Goal: Check status: Check status

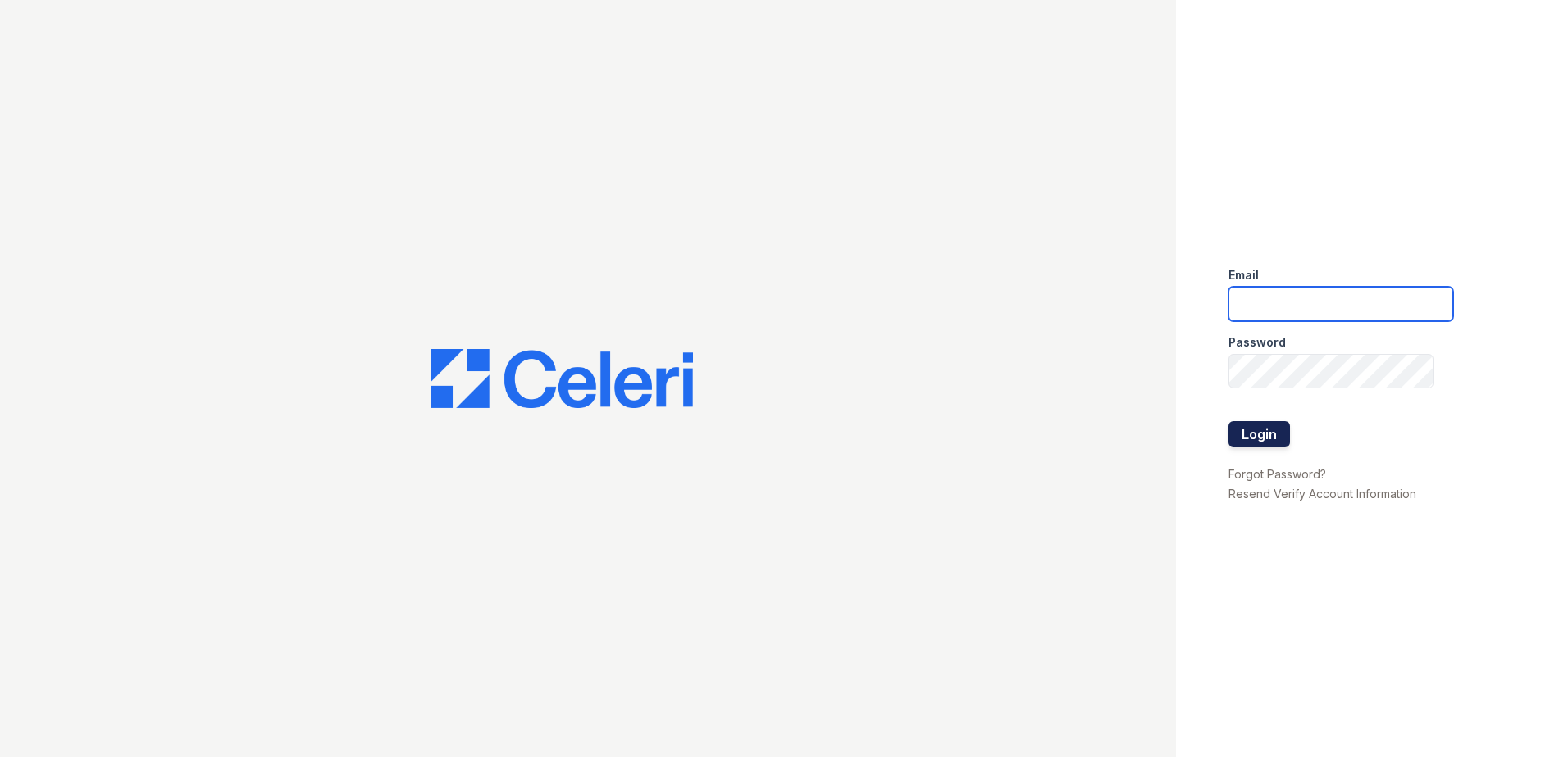
type input "[EMAIL_ADDRESS][DOMAIN_NAME]"
click at [1267, 433] on button "Login" at bounding box center [1258, 434] width 61 height 26
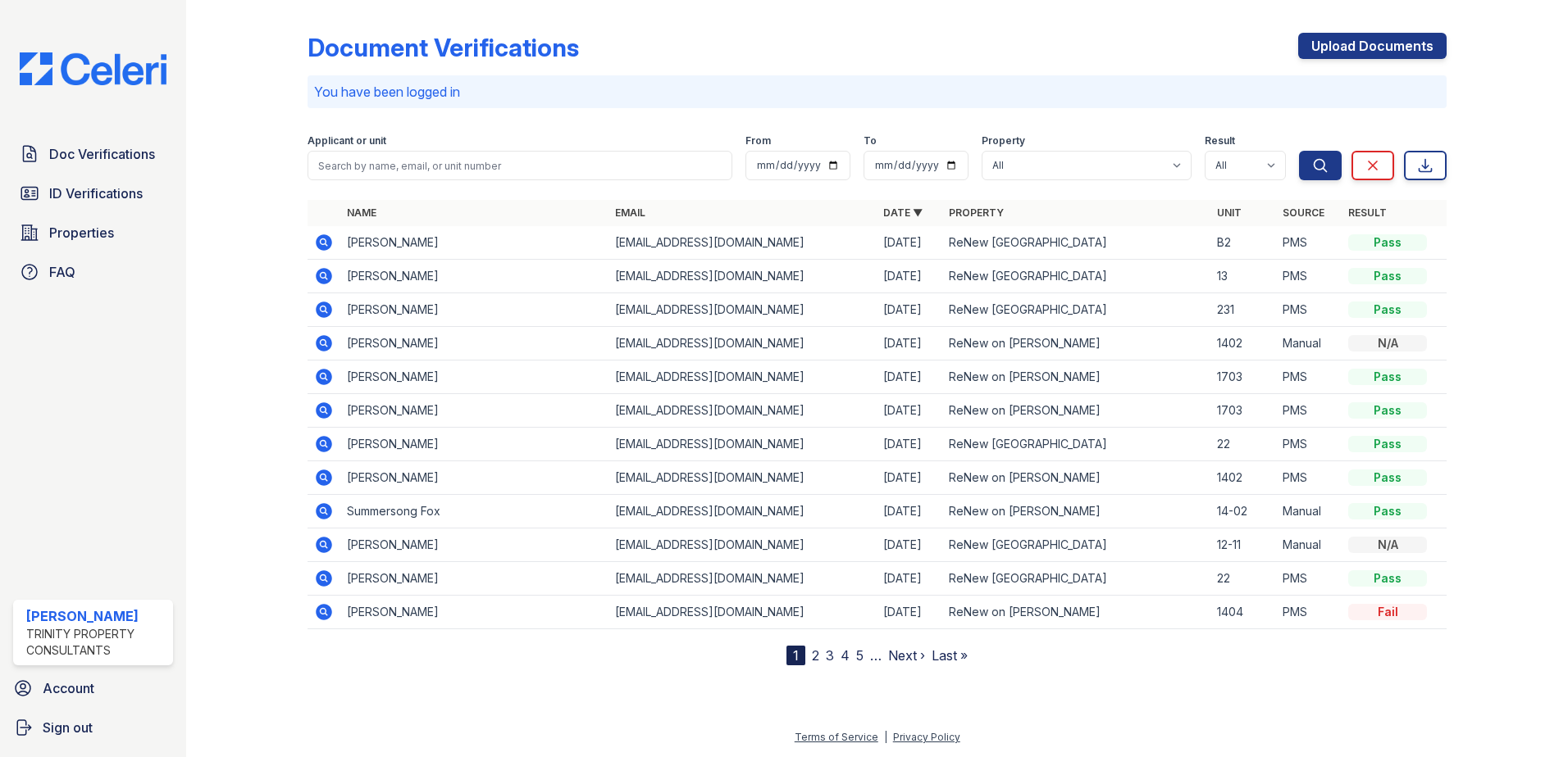
click at [525, 146] on div "Applicant or unit" at bounding box center [519, 143] width 424 height 17
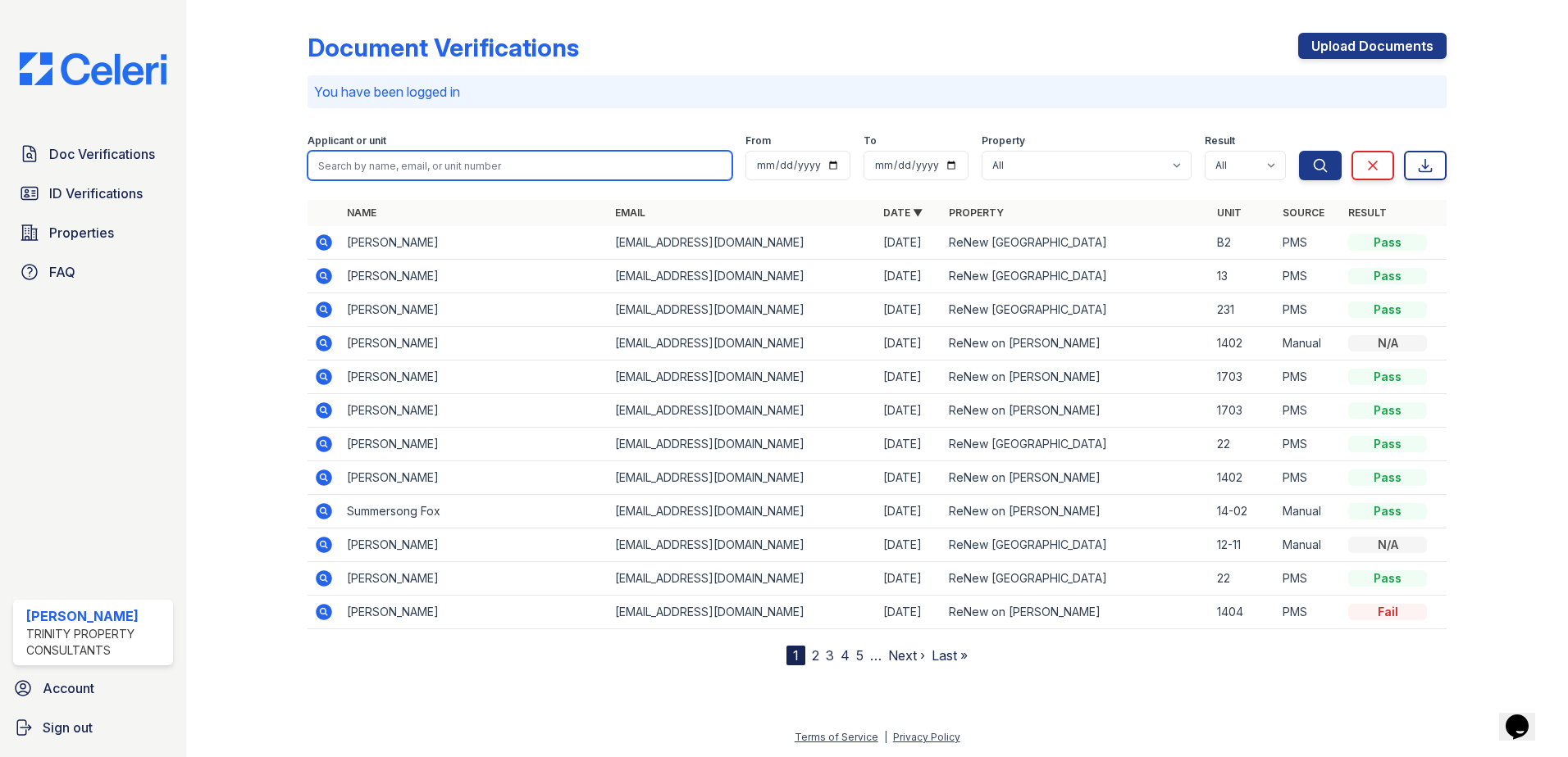
click at [516, 156] on input "search" at bounding box center [519, 166] width 424 height 30
type input "townsend"
click at [1299, 151] on button "Search" at bounding box center [1320, 166] width 43 height 30
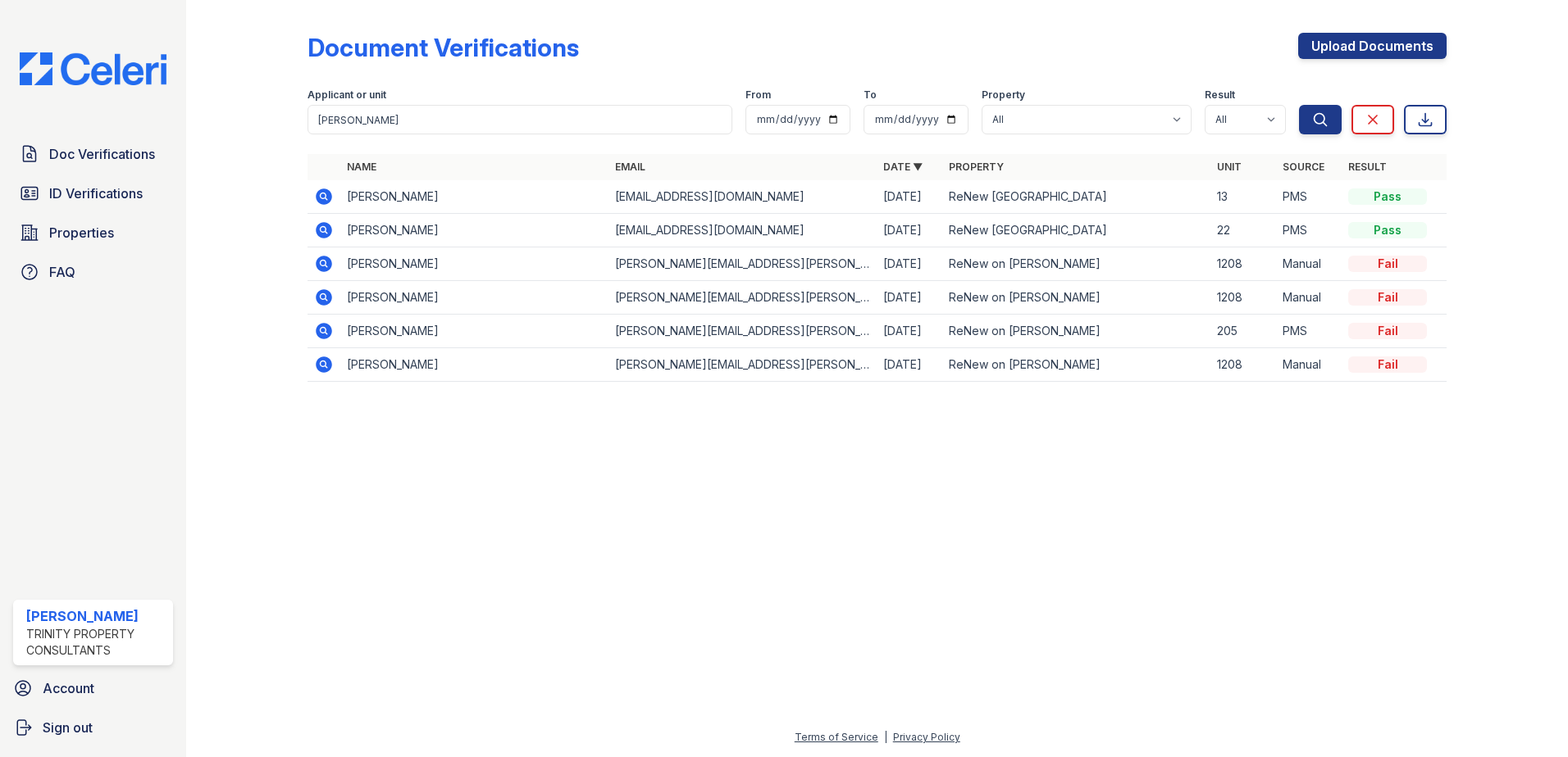
click at [323, 233] on icon at bounding box center [324, 230] width 17 height 17
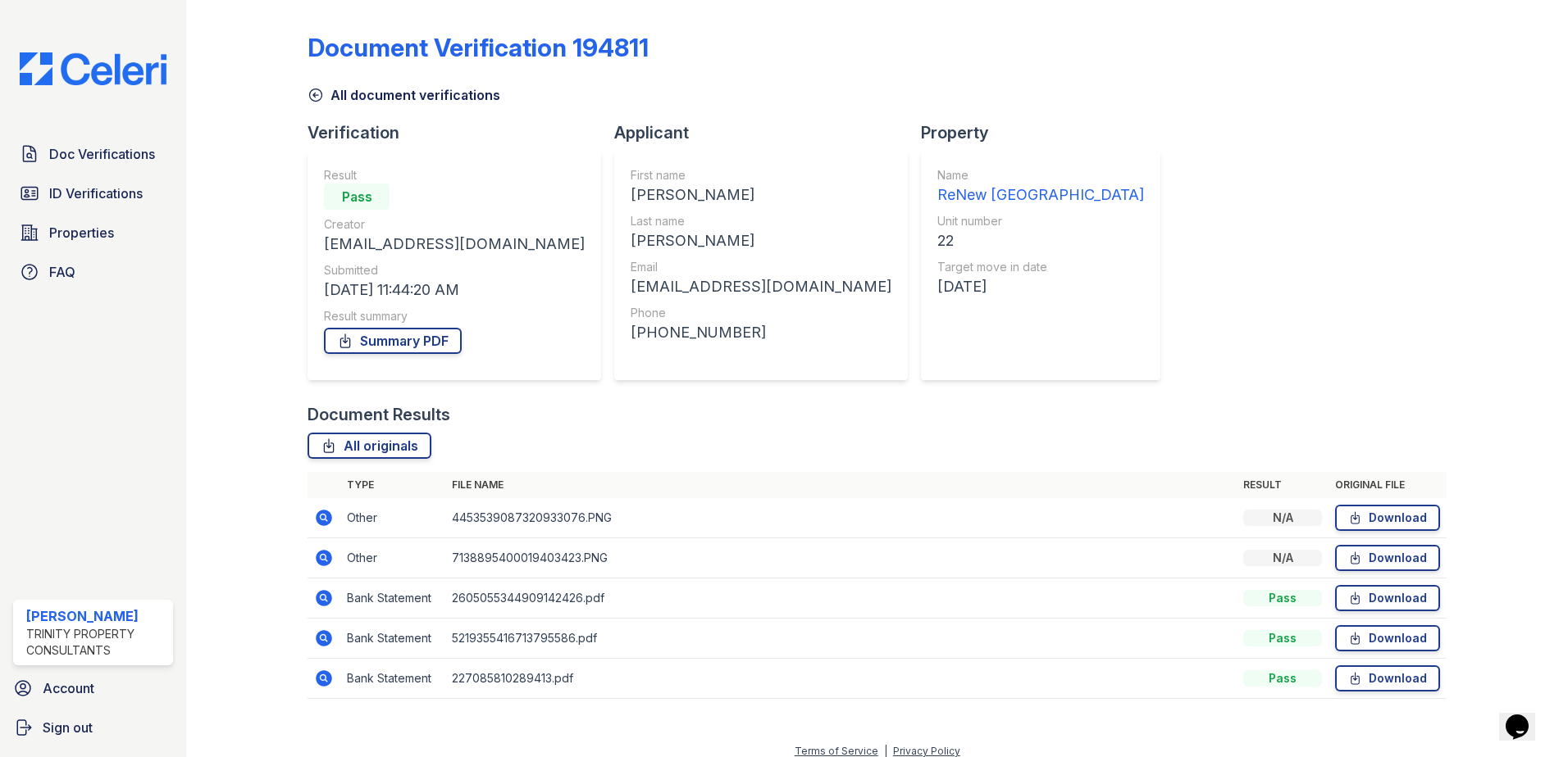
click at [321, 512] on icon at bounding box center [324, 518] width 17 height 17
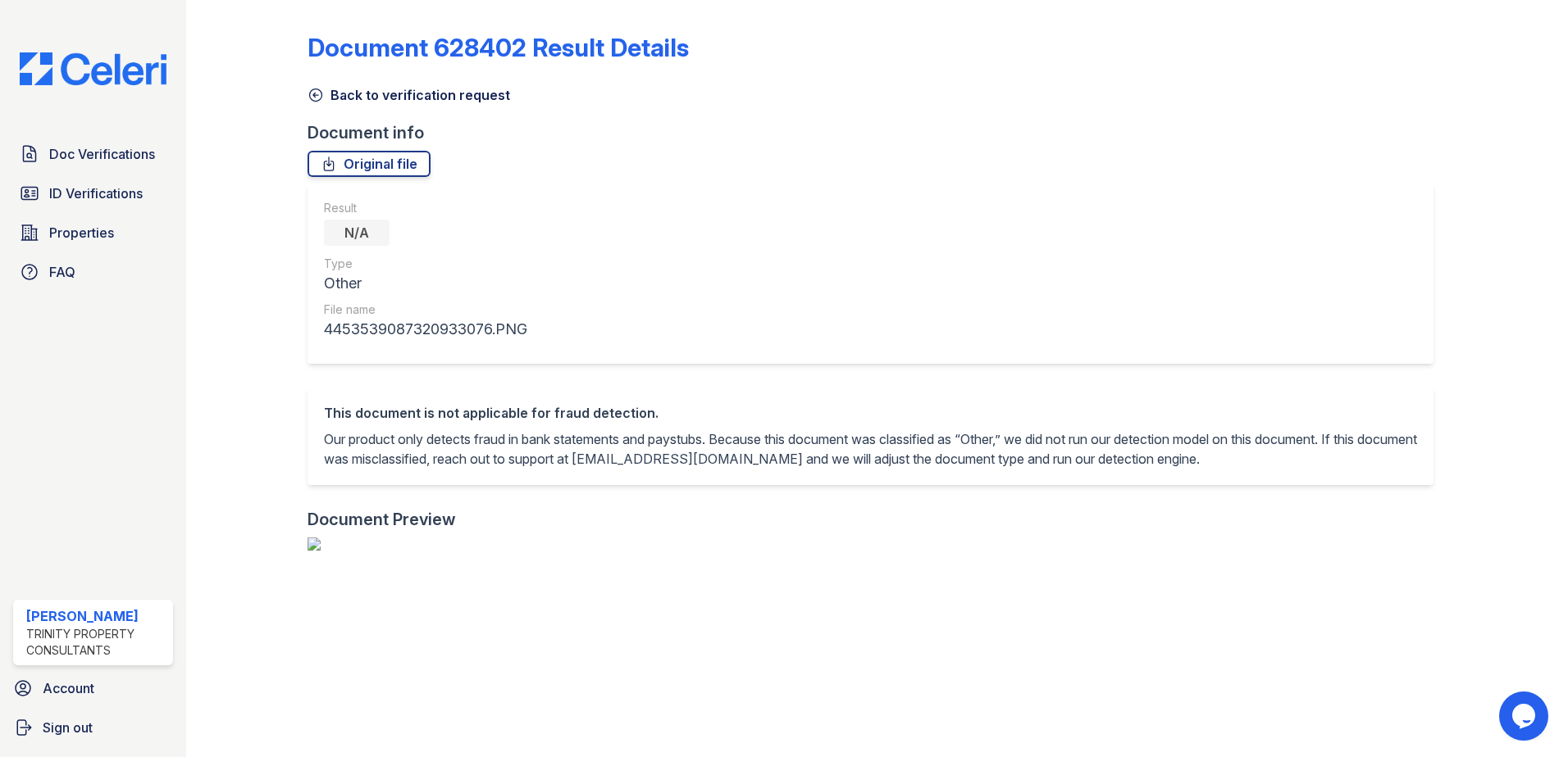
click at [325, 88] on link "Back to verification request" at bounding box center [408, 95] width 202 height 20
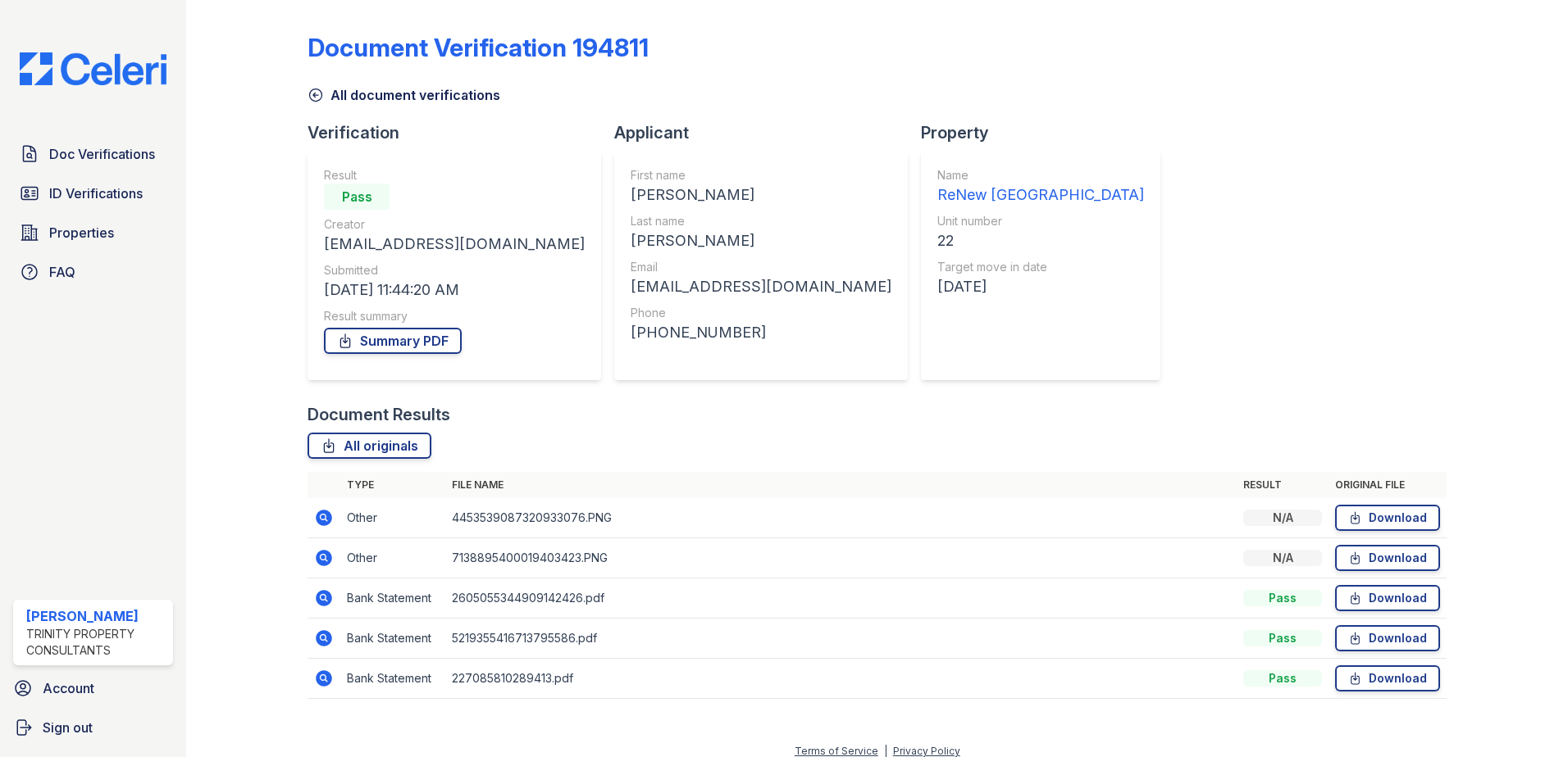
click at [324, 553] on icon at bounding box center [324, 558] width 17 height 17
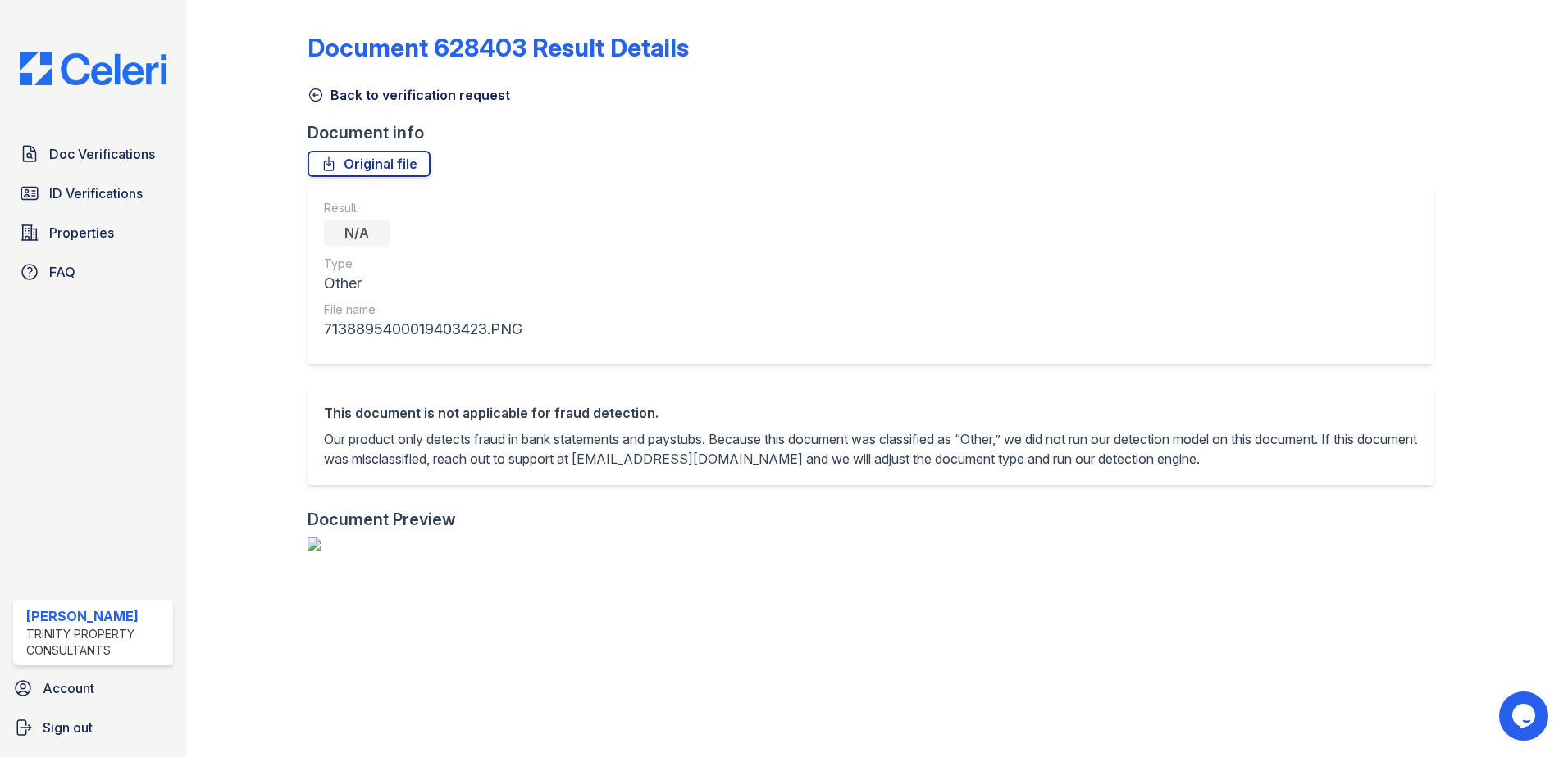
scroll to position [574, 0]
click at [1505, 469] on div at bounding box center [1494, 651] width 95 height 1289
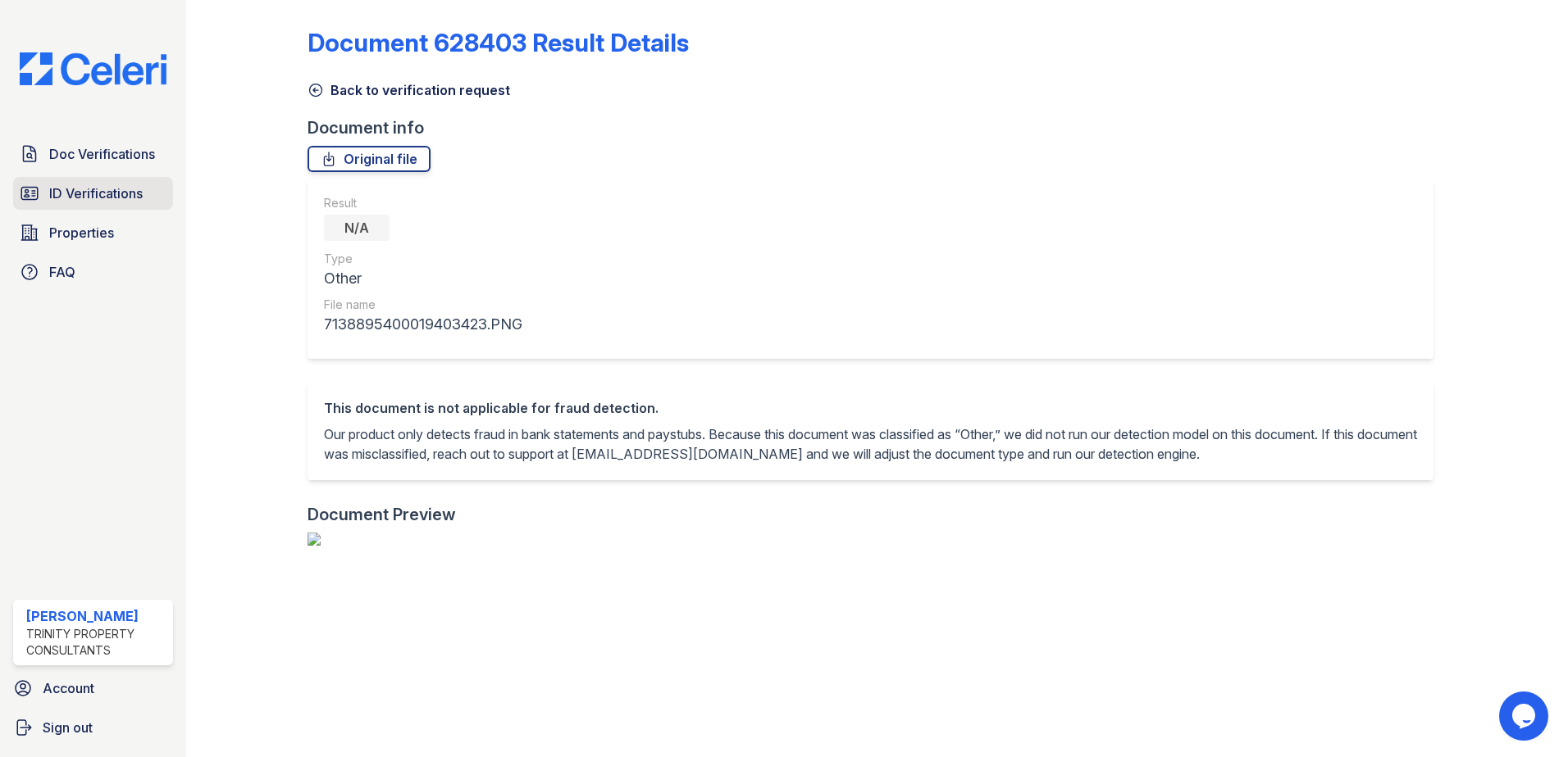
scroll to position [0, 0]
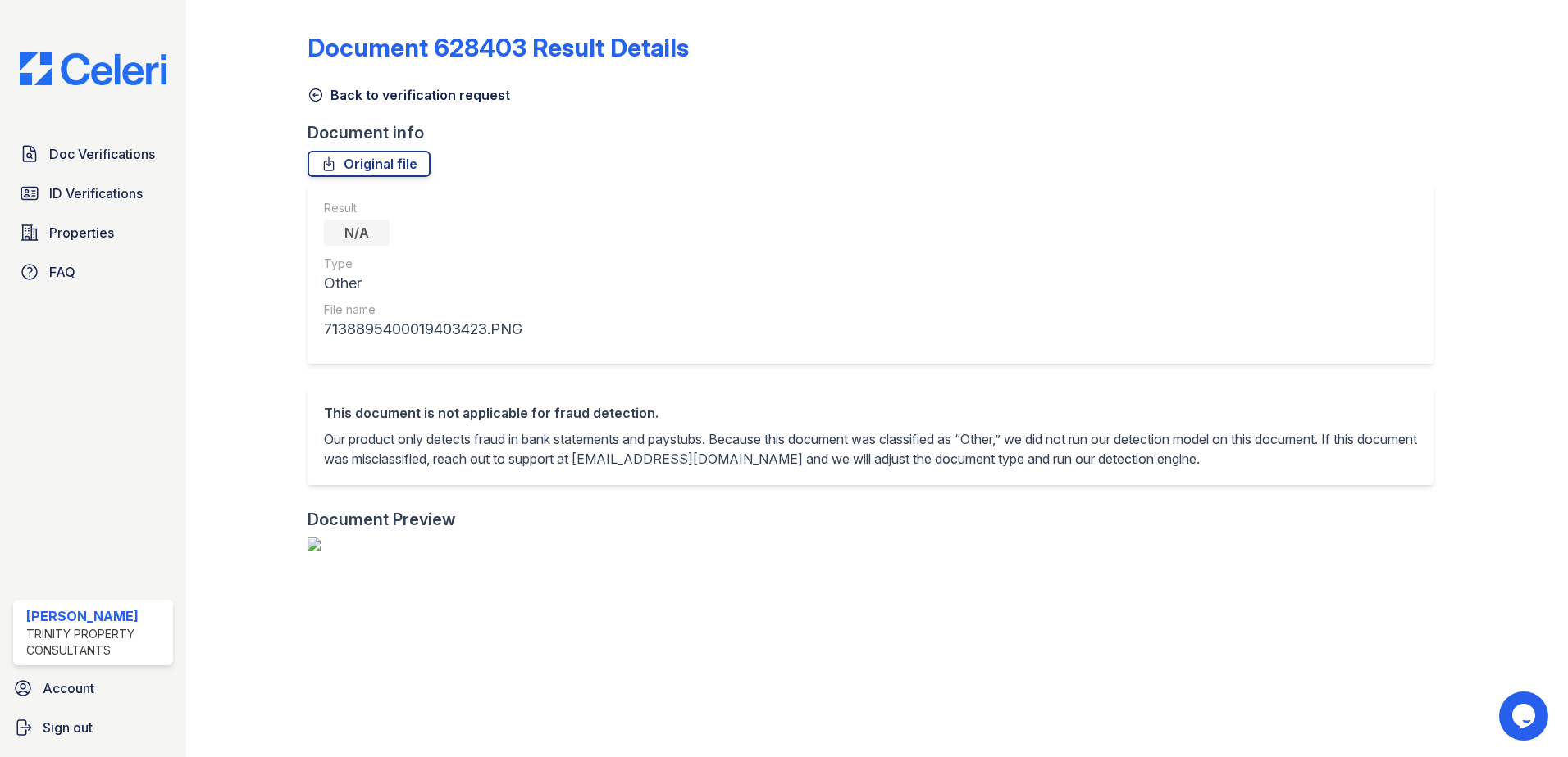
drag, startPoint x: 303, startPoint y: 99, endPoint x: 328, endPoint y: 96, distance: 25.2
click at [303, 99] on div at bounding box center [259, 651] width 95 height 1289
click at [329, 95] on link "Back to verification request" at bounding box center [408, 95] width 202 height 20
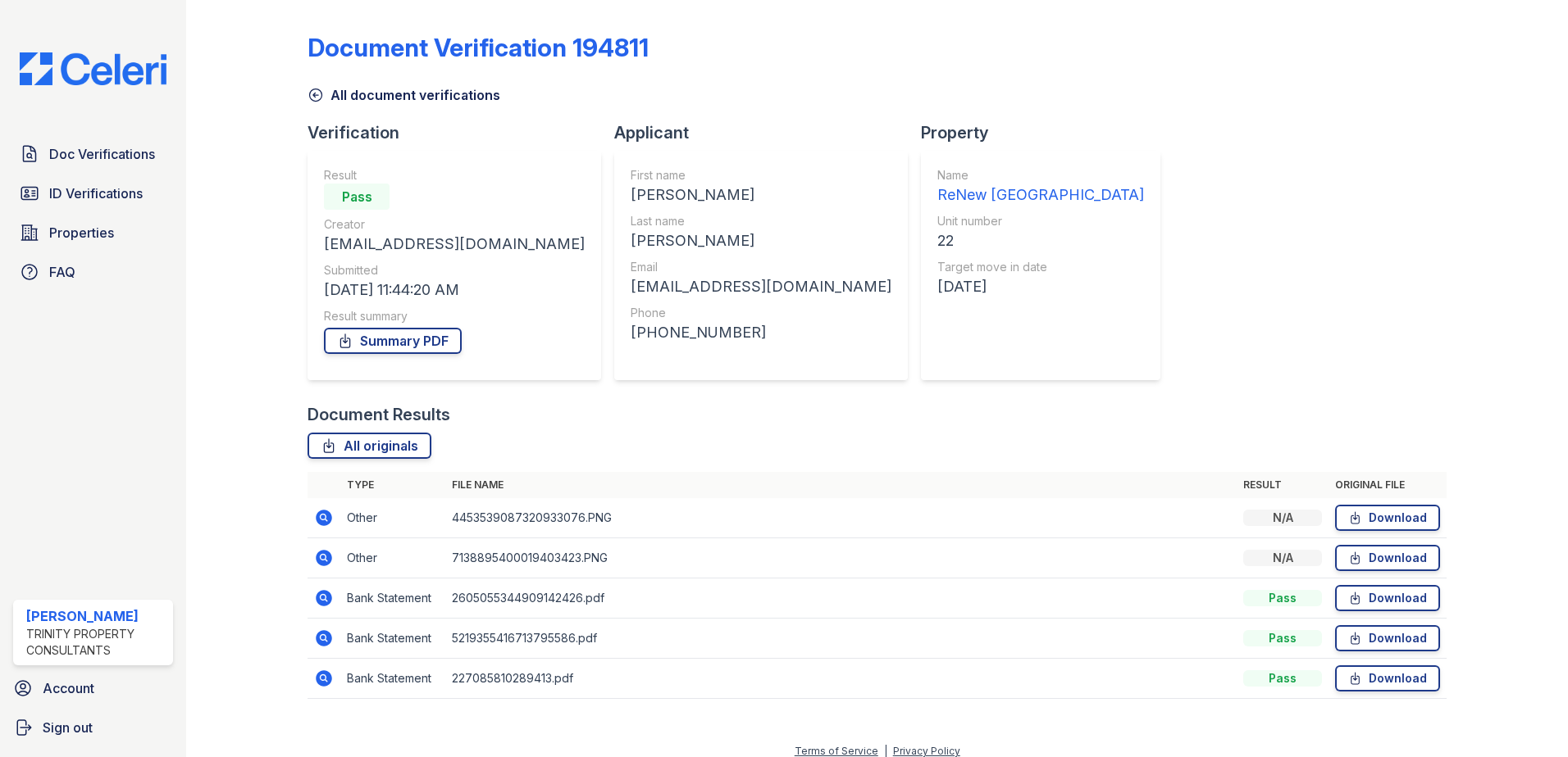
click at [318, 594] on icon at bounding box center [324, 599] width 17 height 17
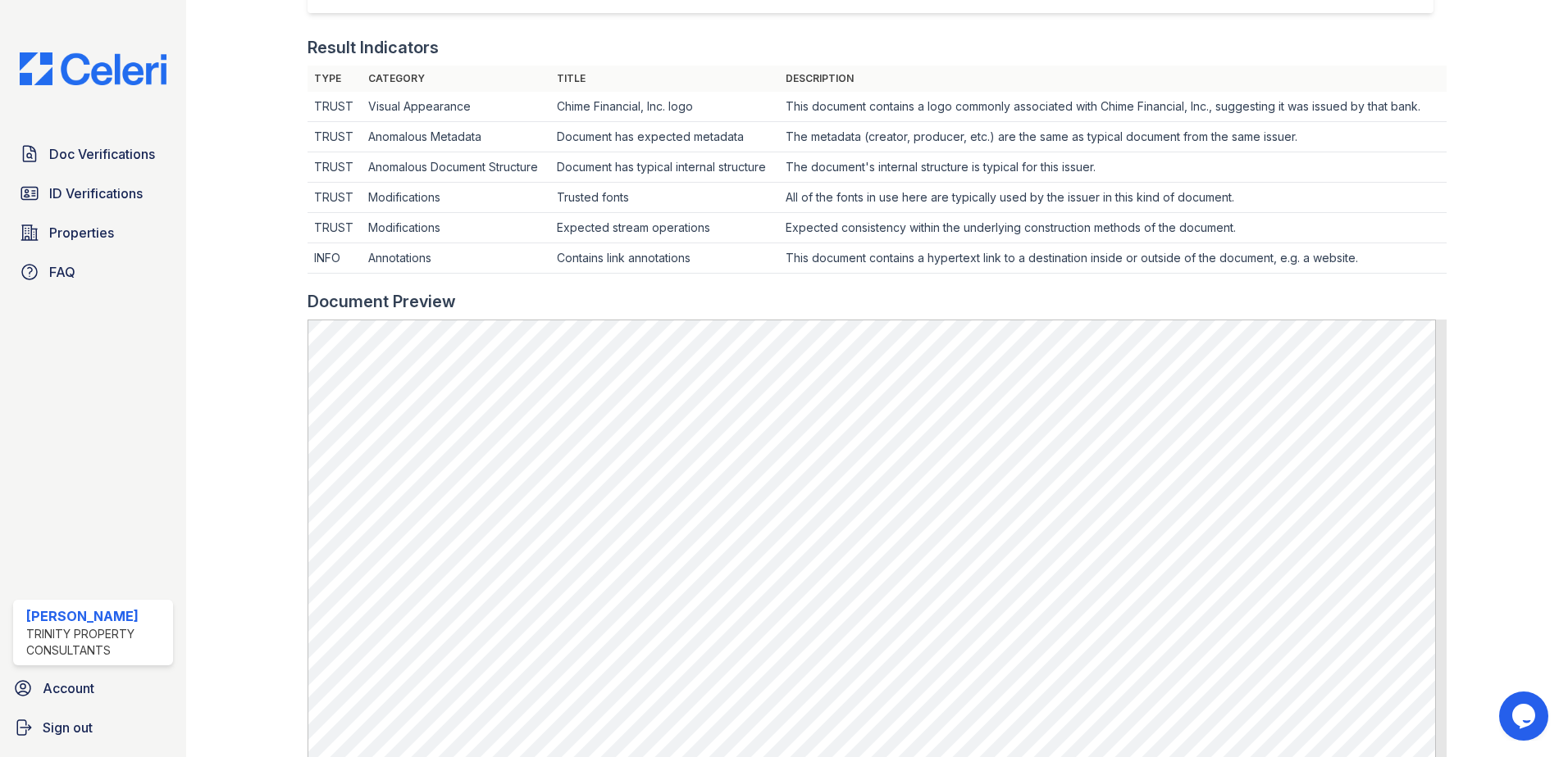
scroll to position [492, 0]
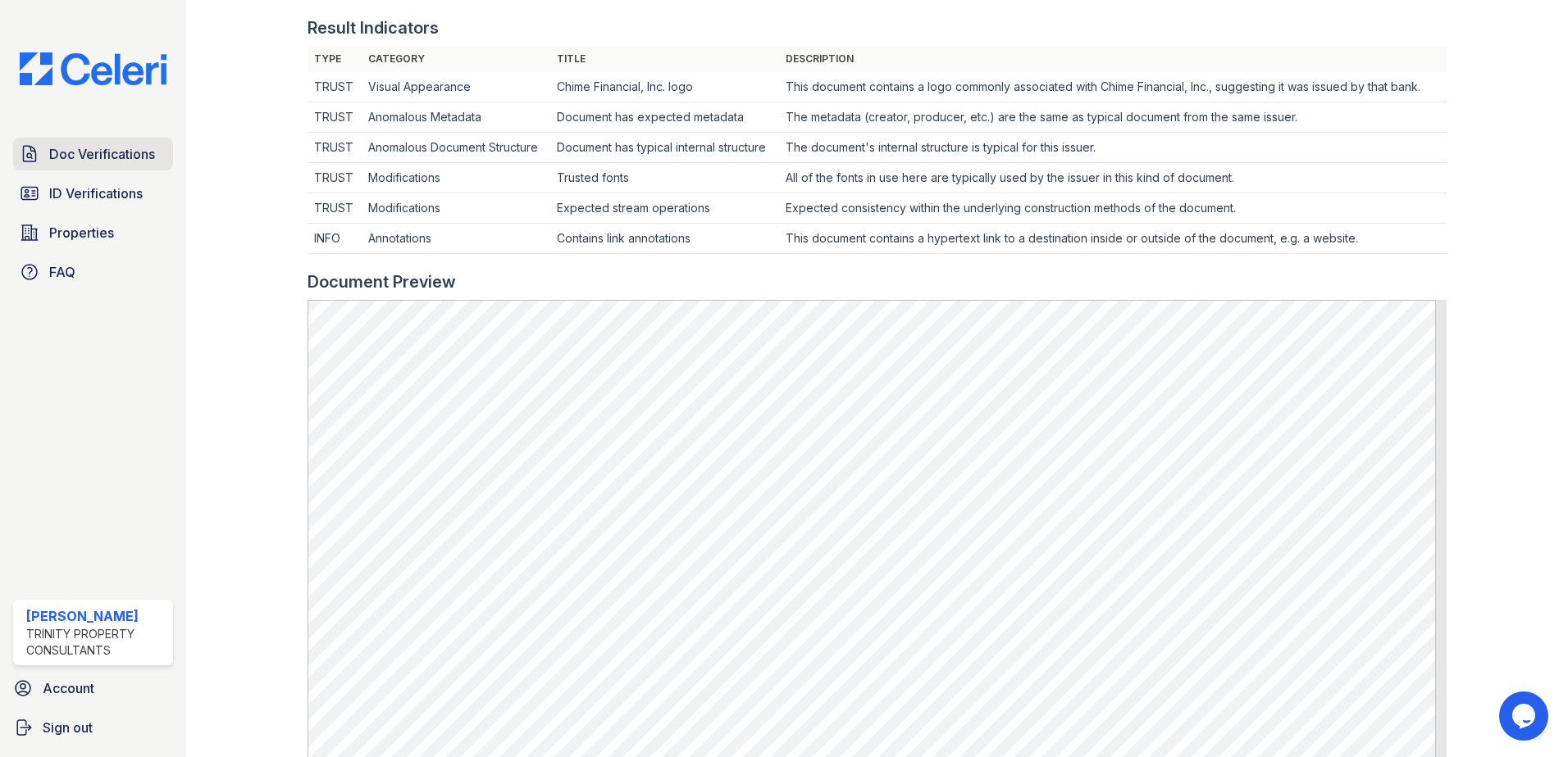
click at [116, 149] on span "Doc Verifications" at bounding box center [102, 154] width 106 height 20
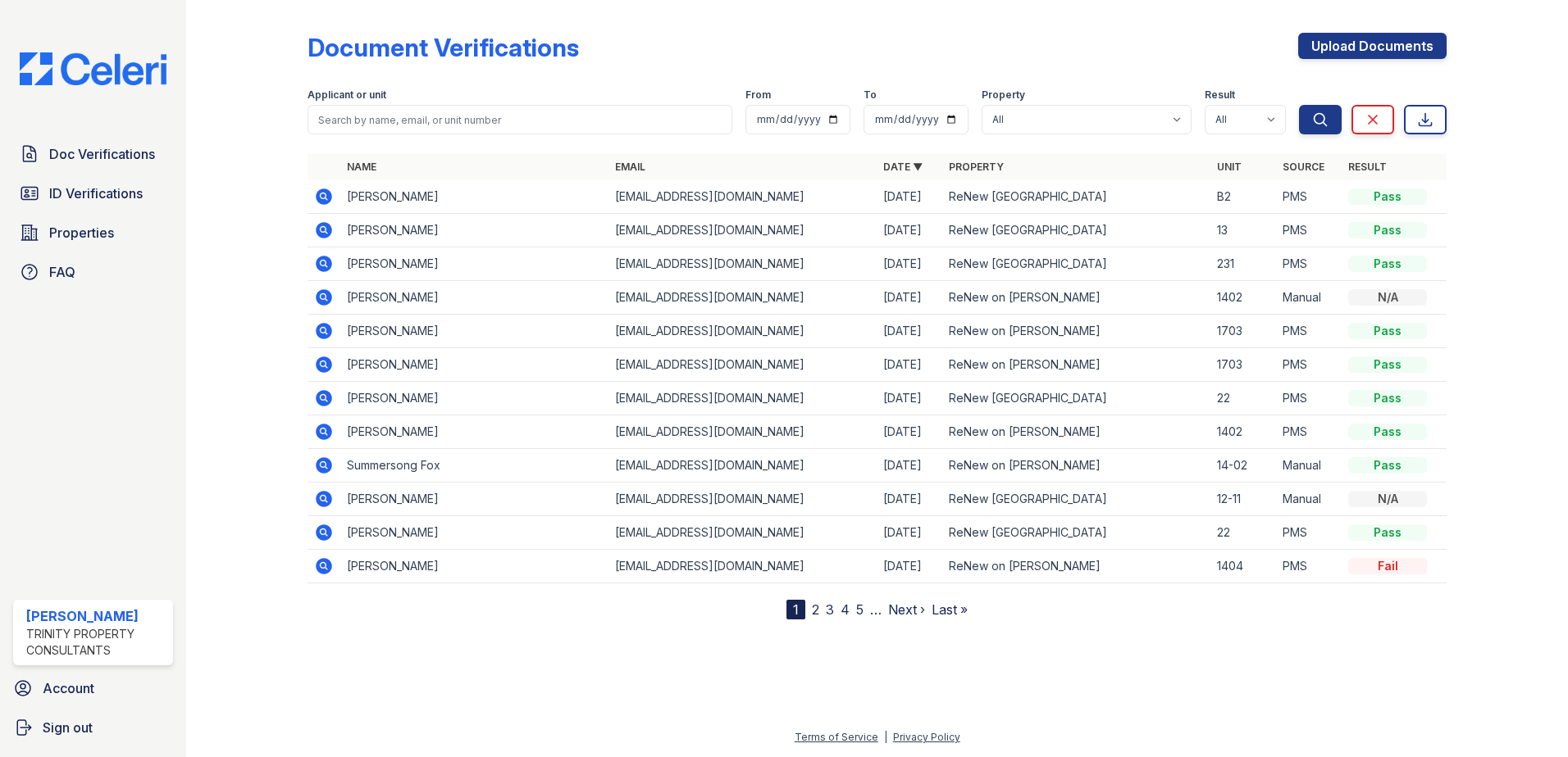
click at [675, 92] on div "Applicant or unit" at bounding box center [519, 97] width 424 height 17
click at [670, 112] on input "search" at bounding box center [519, 120] width 424 height 30
type input "Q"
type input "WH"
click at [1299, 105] on button "Search" at bounding box center [1320, 120] width 43 height 30
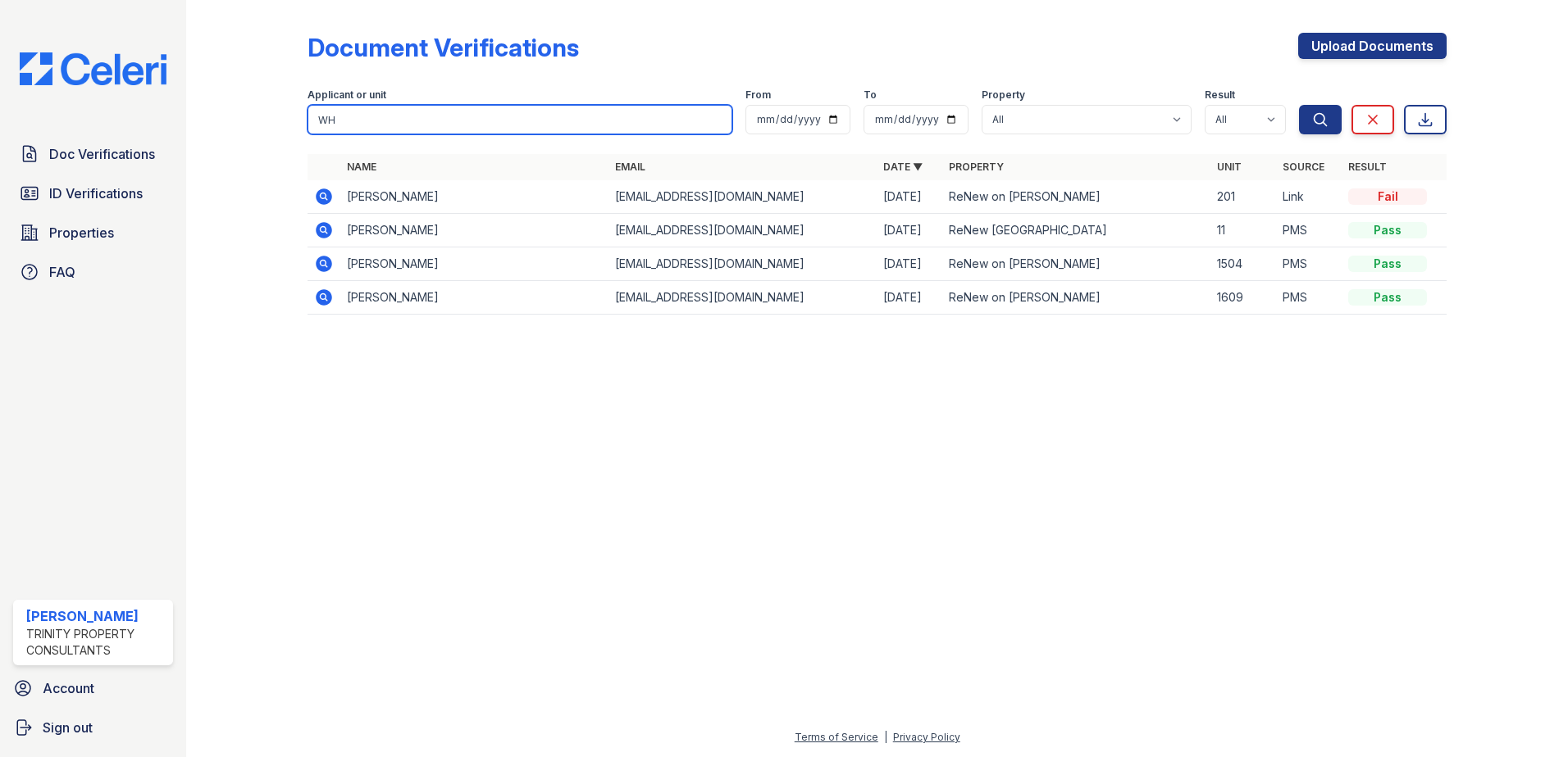
drag, startPoint x: 363, startPoint y: 105, endPoint x: 329, endPoint y: 103, distance: 34.1
click at [331, 104] on div "Applicant or unit WH" at bounding box center [519, 111] width 424 height 46
type input "W"
type input "KEITH"
click at [1299, 105] on button "Search" at bounding box center [1320, 120] width 43 height 30
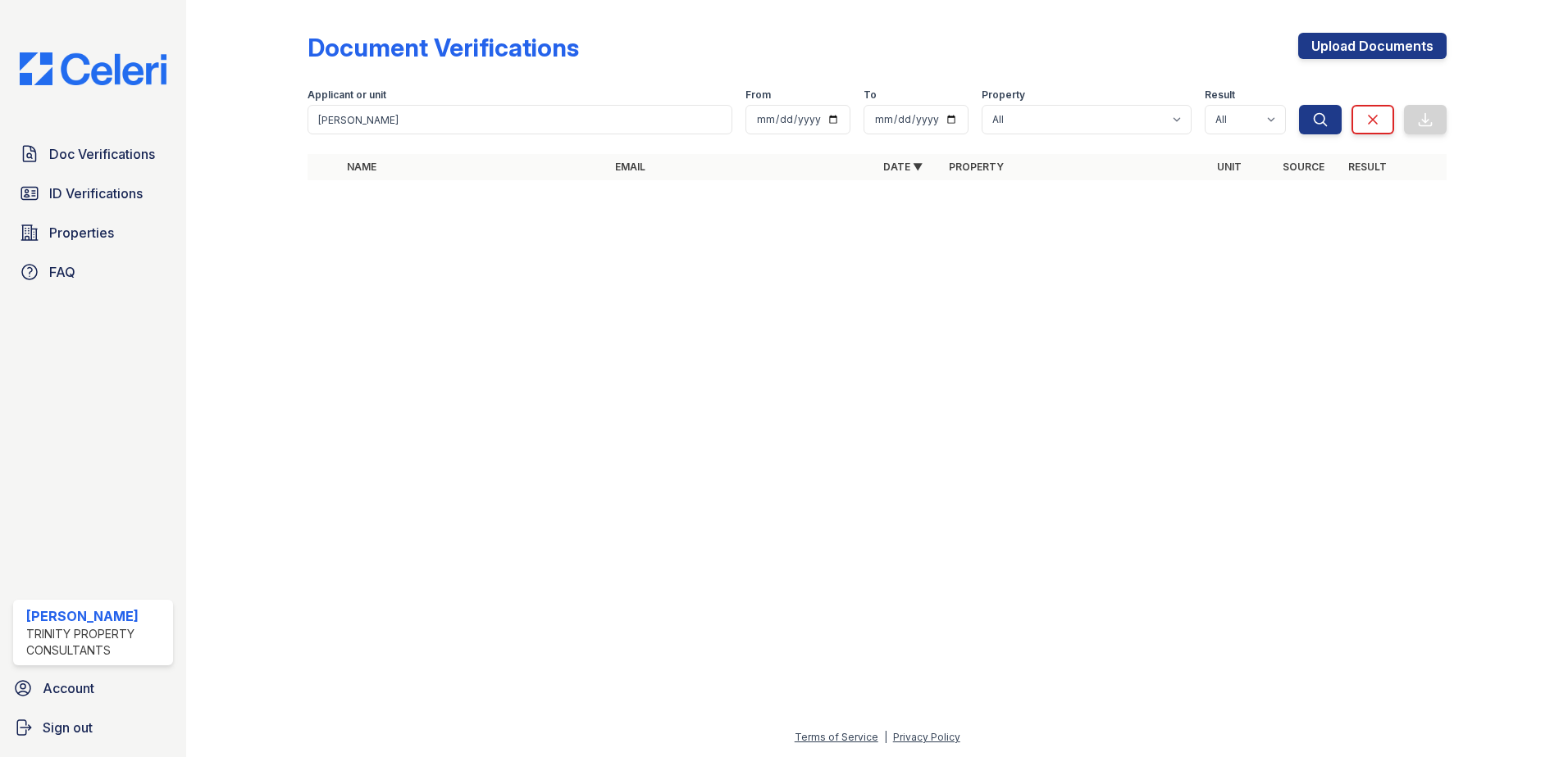
click at [395, 99] on div "Applicant or unit" at bounding box center [519, 97] width 424 height 17
click at [389, 111] on input "KEITH" at bounding box center [519, 120] width 424 height 30
type input "KEITHD"
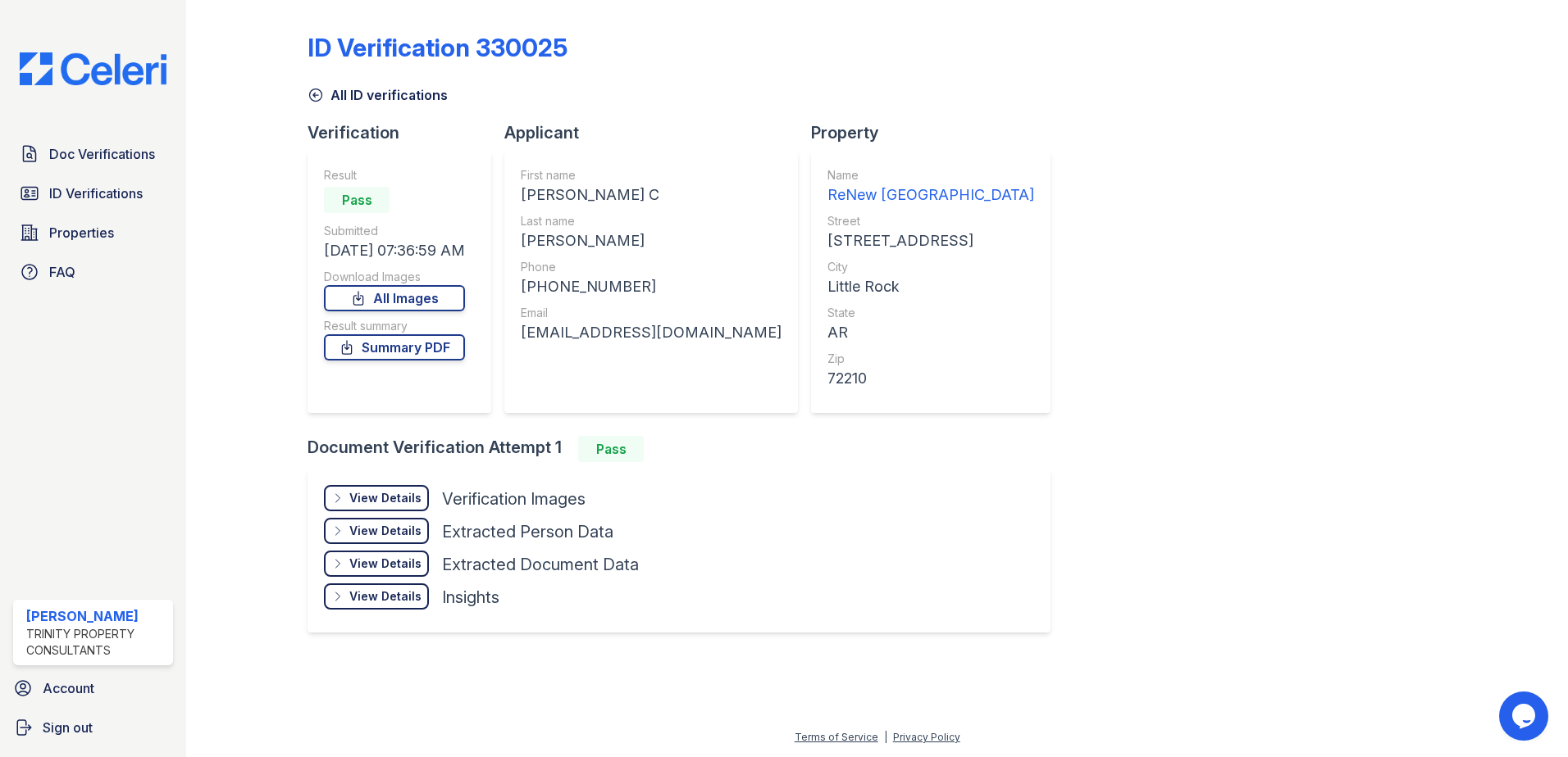
drag, startPoint x: 111, startPoint y: 177, endPoint x: 159, endPoint y: 174, distance: 48.1
click at [111, 176] on div "Doc Verifications ID Verifications Properties FAQ" at bounding box center [93, 213] width 173 height 151
click at [88, 193] on span "ID Verifications" at bounding box center [96, 193] width 93 height 20
